Goal: Check status: Check status

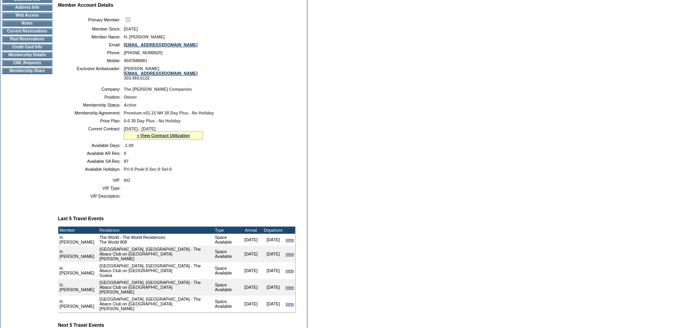
scroll to position [69, 0]
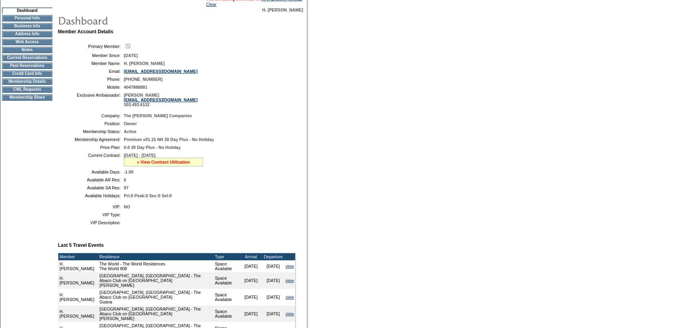
click at [149, 163] on link "» View Contract Utilization" at bounding box center [163, 162] width 53 height 5
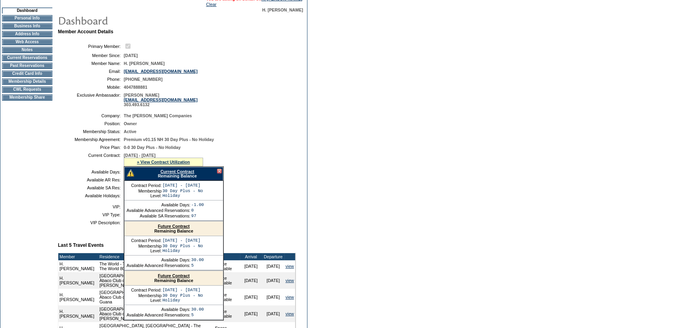
click at [170, 172] on link "Current Contract" at bounding box center [177, 171] width 34 height 5
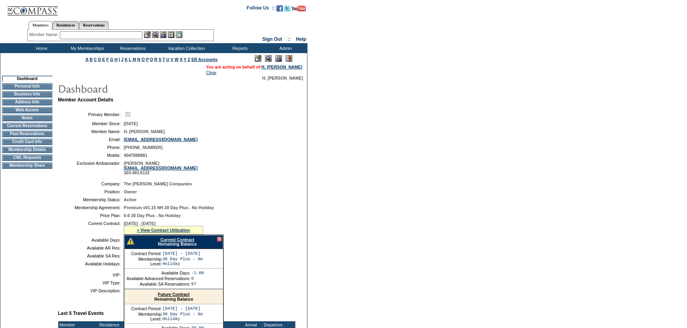
scroll to position [0, 0]
click at [38, 152] on td "Membership Details" at bounding box center [27, 150] width 50 height 6
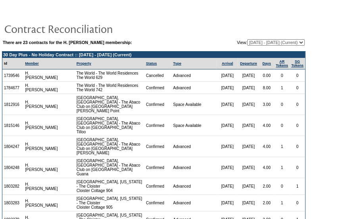
click at [276, 41] on select "[DATE] - [DATE] [DATE] - [DATE] [DATE] - [DATE] [DATE] - [DATE] [DATE] - [DATE]…" at bounding box center [275, 42] width 57 height 6
select select "138662"
click at [247, 39] on select "[DATE] - [DATE] [DATE] - [DATE] [DATE] - [DATE] [DATE] - [DATE] [DATE] - [DATE]…" at bounding box center [275, 42] width 57 height 6
